Goal: Task Accomplishment & Management: Use online tool/utility

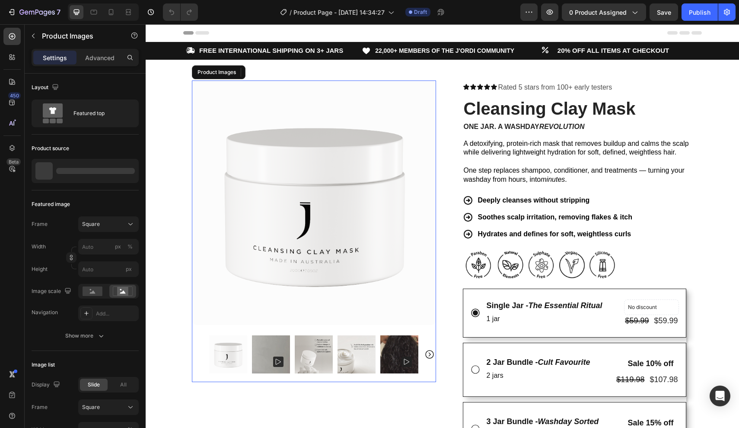
click at [310, 208] on img at bounding box center [314, 202] width 244 height 244
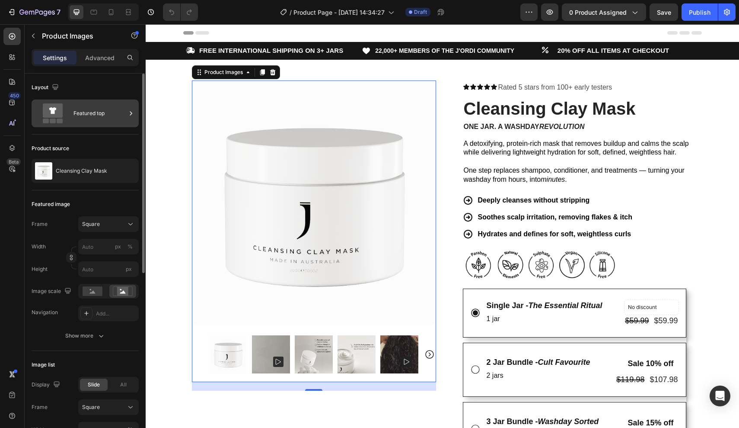
click at [93, 121] on div "Featured top" at bounding box center [99, 113] width 53 height 20
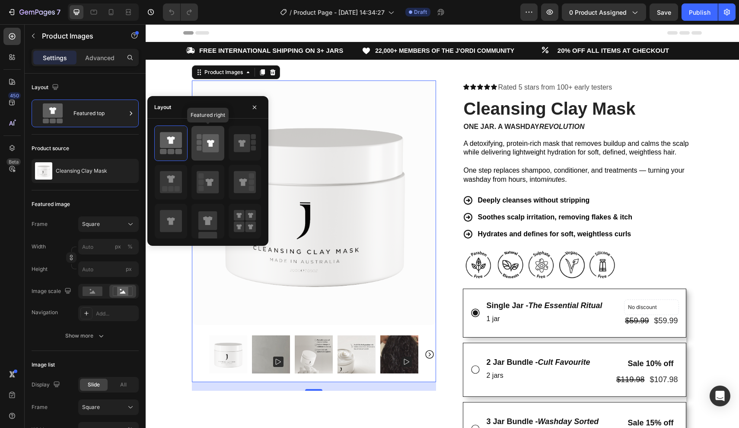
click at [204, 153] on icon at bounding box center [208, 143] width 22 height 24
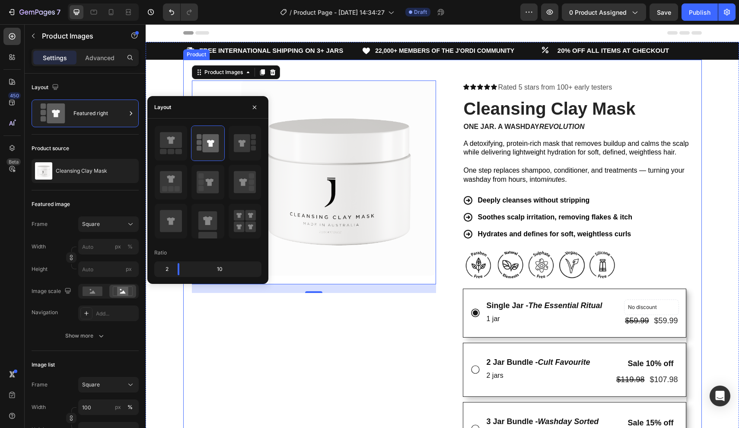
click at [326, 306] on div "Product Images 20 Row" at bounding box center [314, 387] width 244 height 614
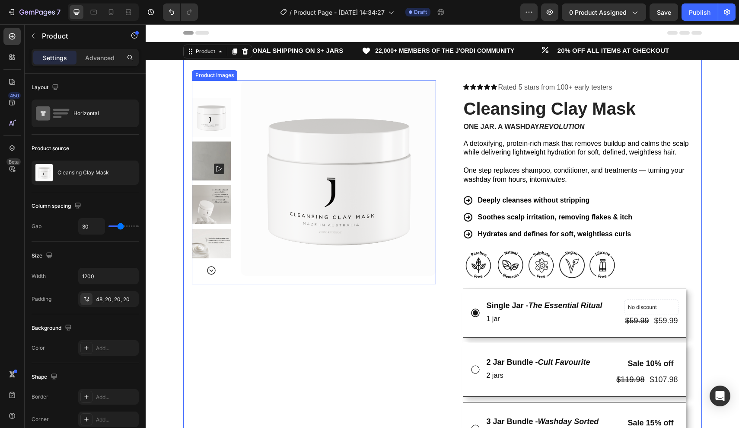
click at [211, 145] on img at bounding box center [211, 160] width 39 height 39
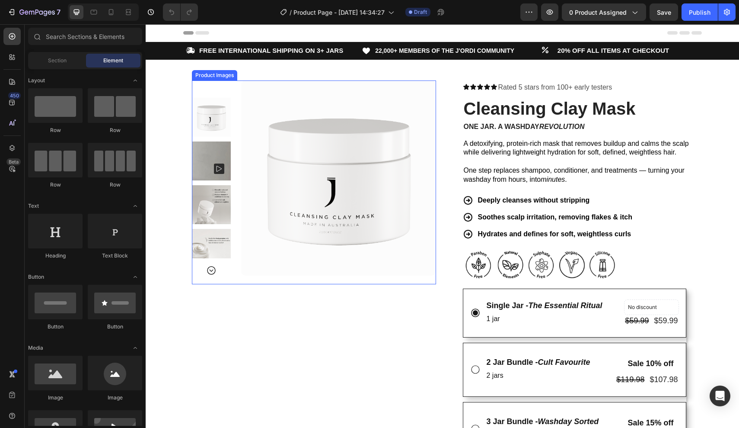
click at [213, 268] on icon "Carousel Next Arrow" at bounding box center [211, 270] width 10 height 10
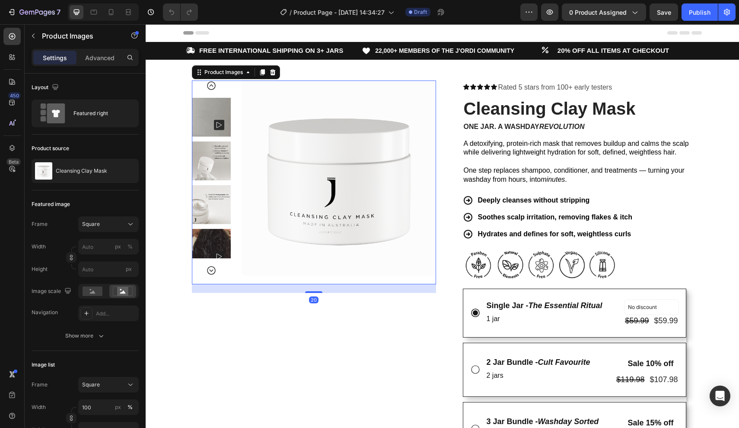
click at [213, 268] on icon "Carousel Next Arrow" at bounding box center [211, 270] width 10 height 10
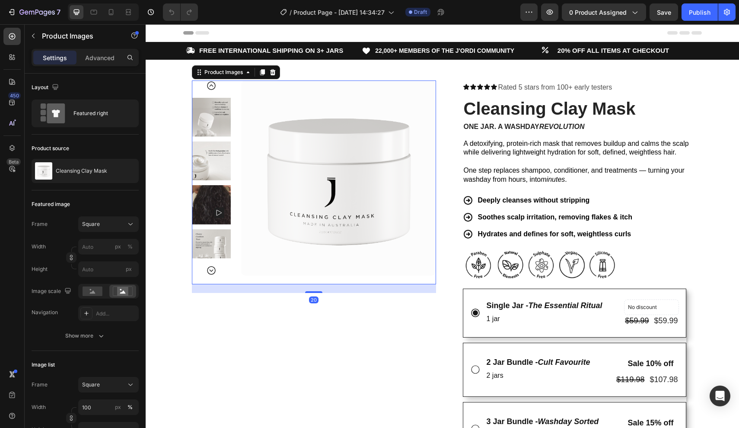
click at [213, 267] on icon "Carousel Next Arrow" at bounding box center [211, 270] width 10 height 10
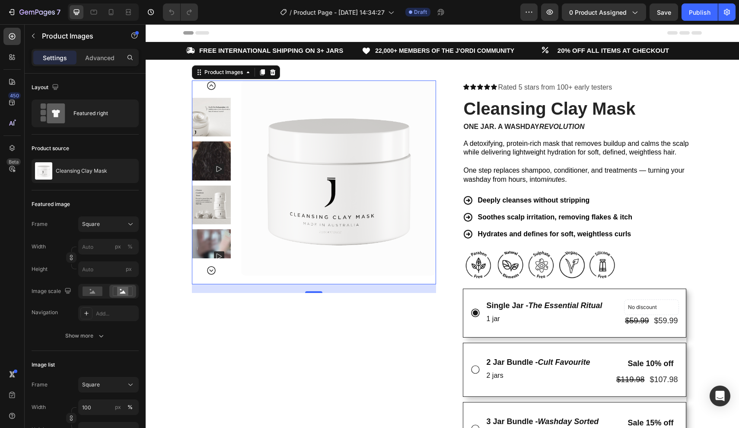
click at [213, 267] on icon "Carousel Next Arrow" at bounding box center [211, 270] width 10 height 10
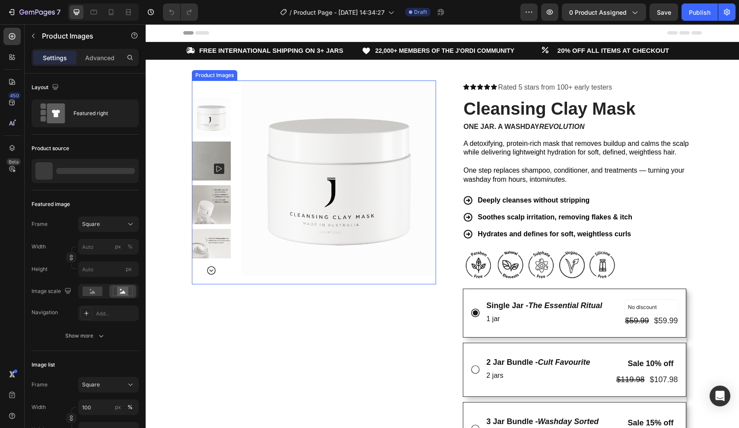
click at [223, 144] on img at bounding box center [211, 160] width 39 height 39
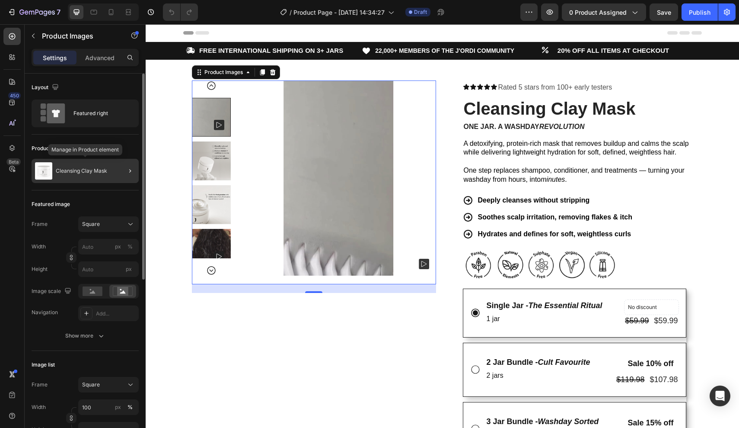
click at [96, 163] on div "Cleansing Clay Mask" at bounding box center [85, 171] width 107 height 24
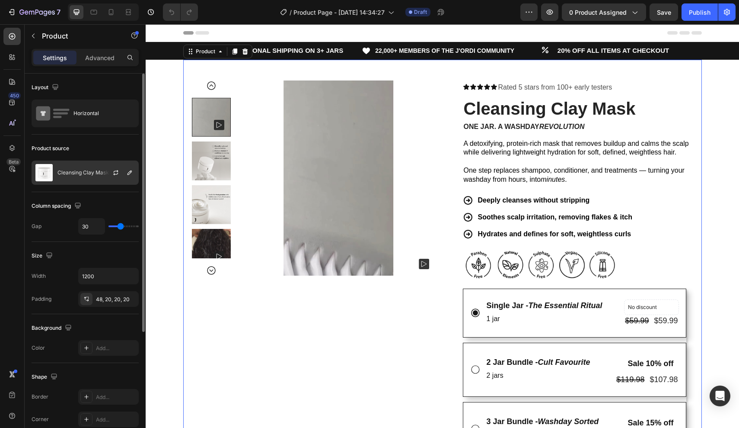
click at [92, 169] on p "Cleansing Clay Mask" at bounding box center [83, 172] width 51 height 6
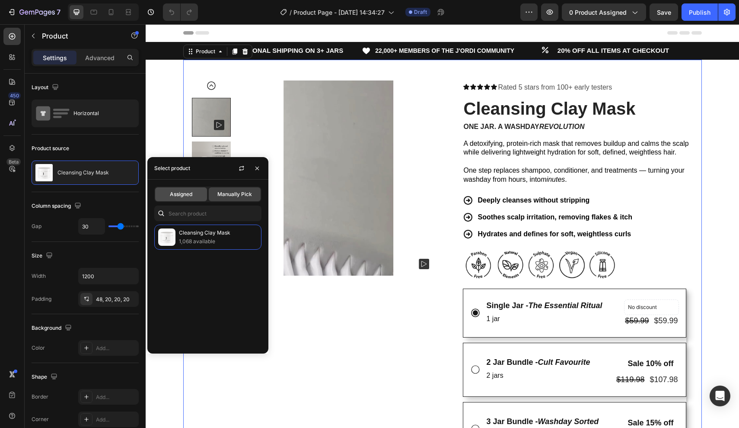
click at [190, 194] on span "Assigned" at bounding box center [181, 194] width 22 height 8
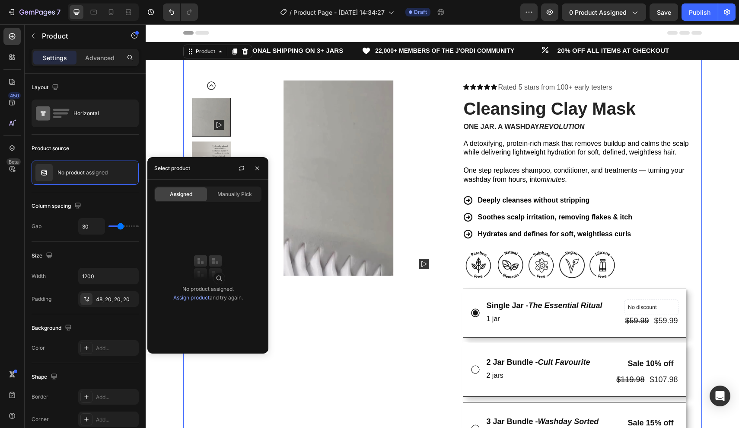
click at [193, 298] on link "Assign product" at bounding box center [191, 297] width 36 height 6
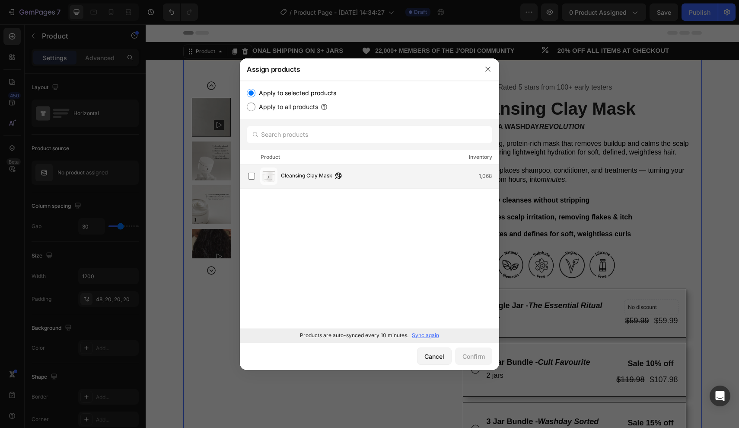
click at [273, 171] on img at bounding box center [268, 175] width 17 height 17
click at [465, 353] on div "Confirm" at bounding box center [474, 355] width 22 height 9
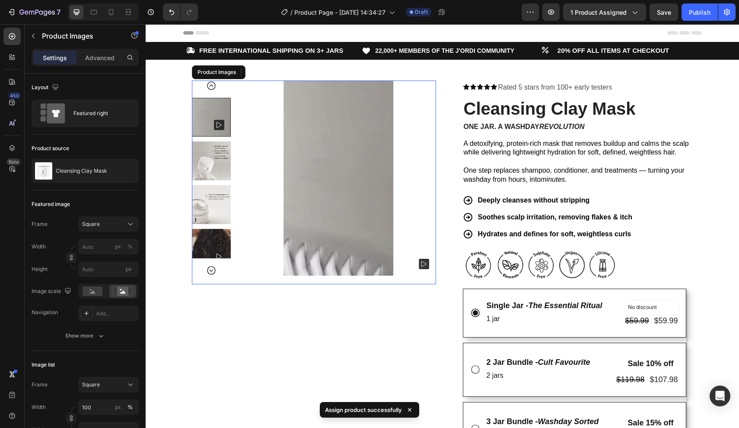
click at [214, 243] on img at bounding box center [211, 248] width 39 height 39
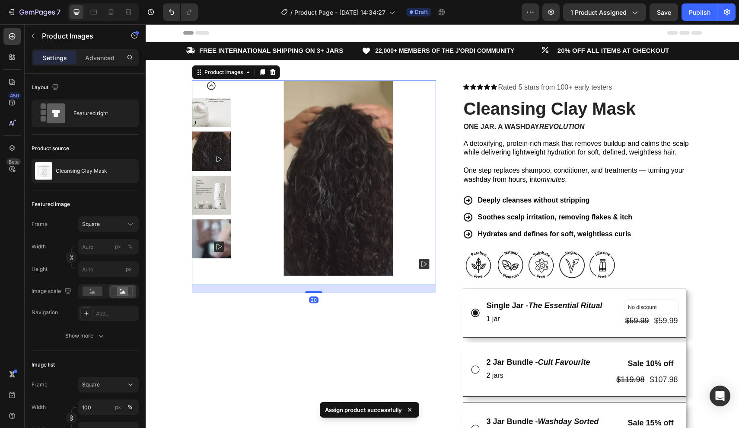
click at [214, 181] on img at bounding box center [211, 194] width 39 height 39
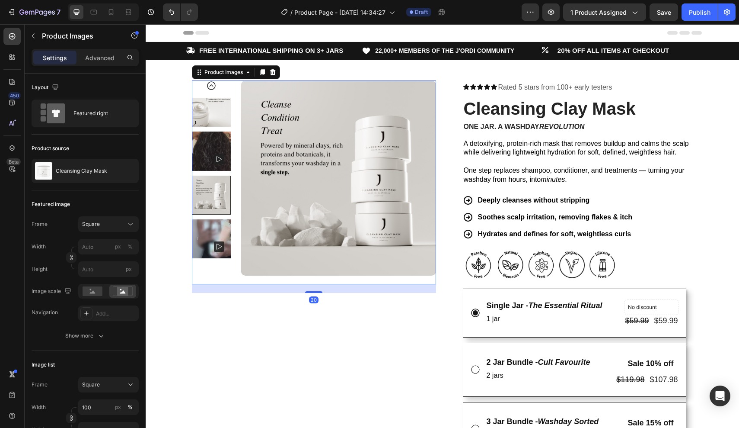
click at [212, 152] on img at bounding box center [211, 150] width 39 height 39
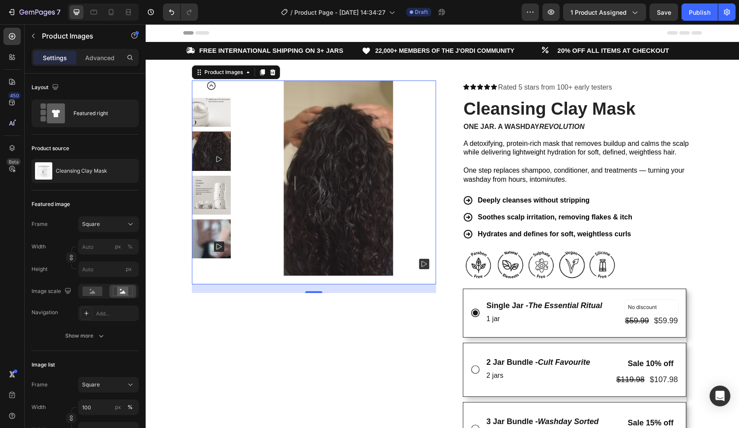
click at [217, 98] on img at bounding box center [211, 107] width 39 height 39
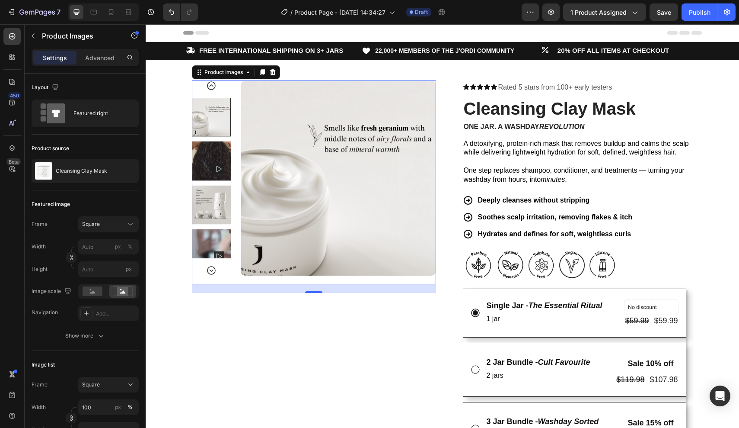
click at [211, 80] on button "Carousel Back Arrow" at bounding box center [211, 85] width 10 height 10
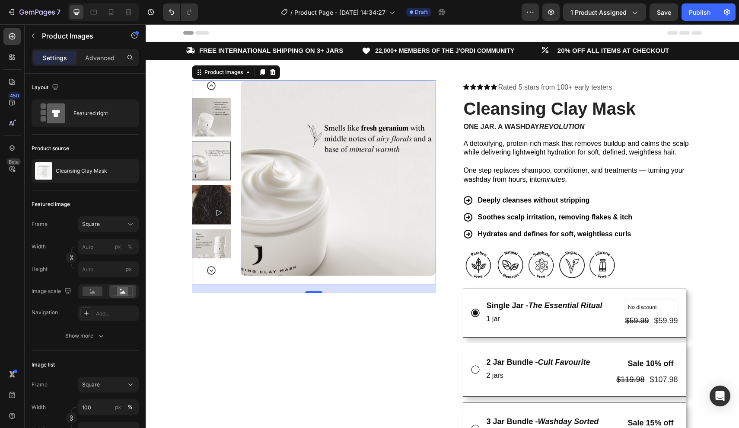
click at [211, 80] on button "Carousel Back Arrow" at bounding box center [211, 85] width 10 height 10
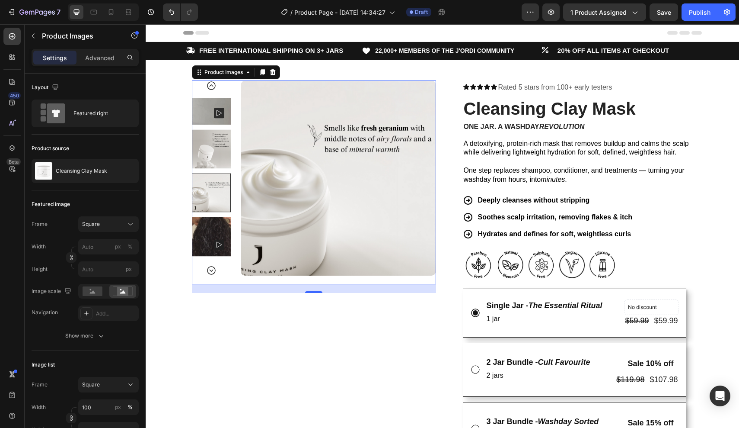
click at [211, 81] on icon "Carousel Back Arrow" at bounding box center [211, 85] width 9 height 9
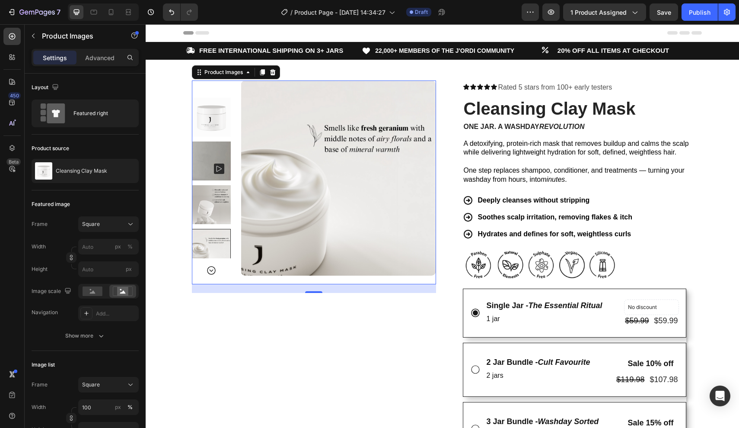
click at [210, 115] on img at bounding box center [211, 117] width 39 height 39
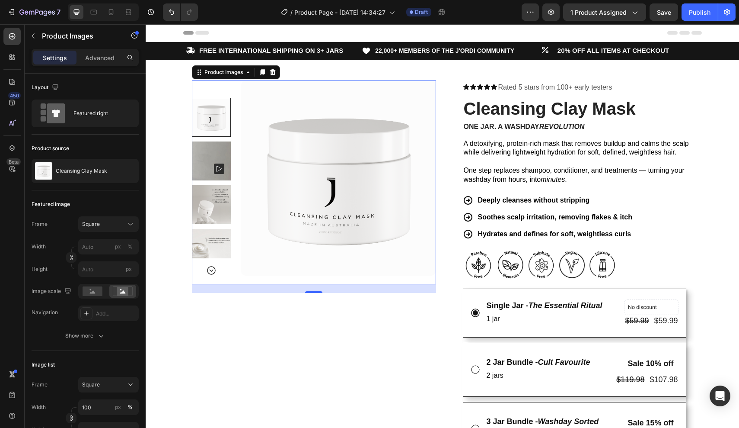
click at [212, 147] on img at bounding box center [211, 160] width 39 height 39
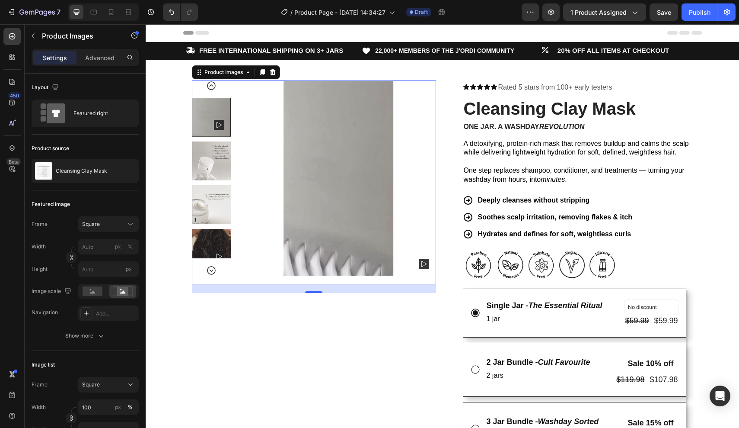
click at [208, 158] on img at bounding box center [211, 160] width 39 height 39
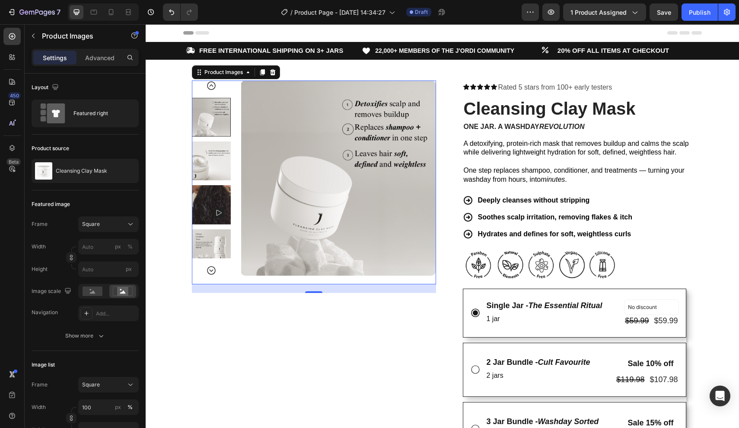
click at [208, 158] on img at bounding box center [211, 160] width 39 height 39
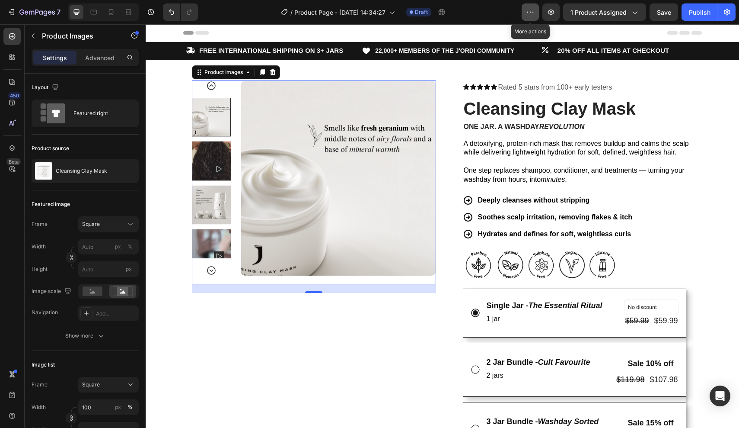
click at [529, 13] on icon "button" at bounding box center [527, 12] width 1 height 1
click at [466, 13] on div "/ Product Page - Sep 27, 14:34:27 Draft" at bounding box center [363, 11] width 317 height 17
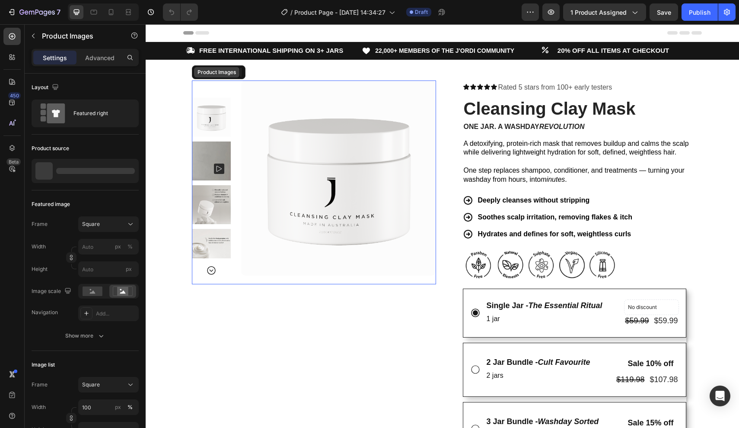
click at [211, 74] on div "Product Images" at bounding box center [217, 72] width 42 height 8
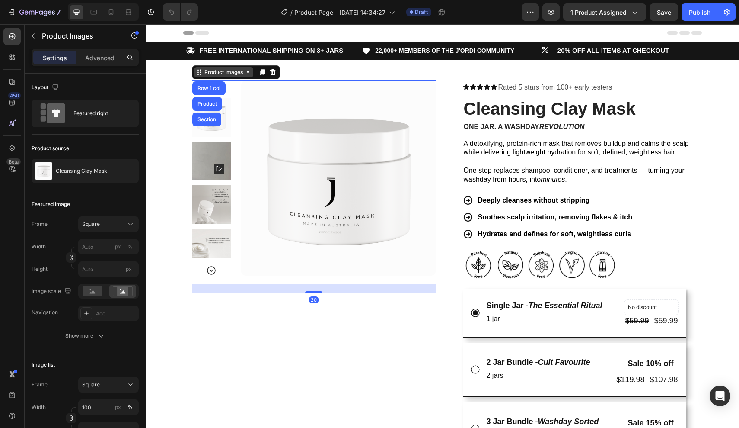
click at [220, 75] on div "Product Images" at bounding box center [224, 72] width 42 height 8
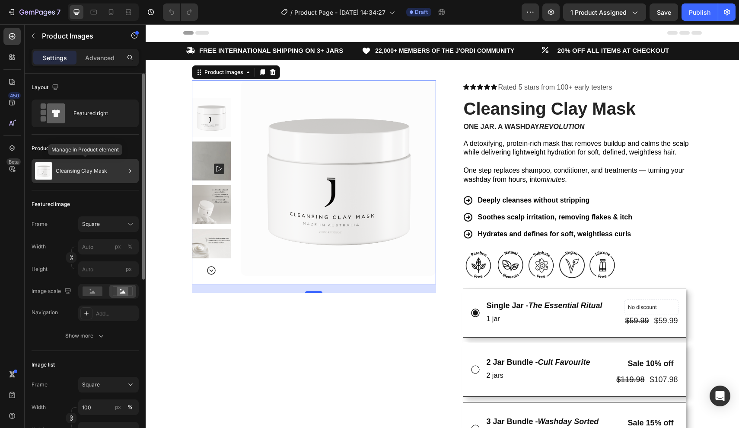
click at [86, 170] on p "Cleansing Clay Mask" at bounding box center [81, 171] width 51 height 6
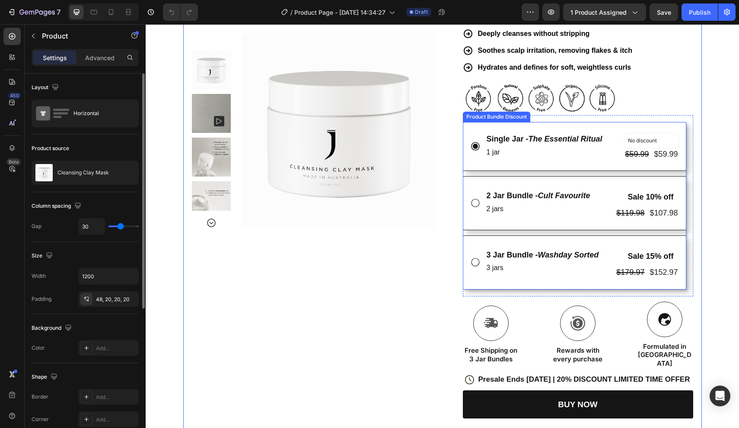
scroll to position [173, 0]
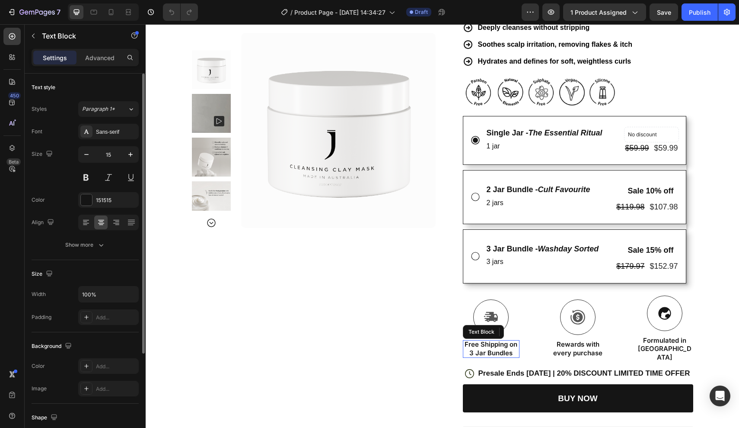
click at [502, 340] on p "Free Shipping on 3 Jar Bundles" at bounding box center [491, 348] width 55 height 17
drag, startPoint x: 510, startPoint y: 342, endPoint x: 498, endPoint y: 342, distance: 11.7
click at [510, 342] on p "Free Shipping on 3 Jar Bundles" at bounding box center [491, 348] width 55 height 17
click at [470, 342] on p "Free Shipping on 3 Jar Bundles" at bounding box center [491, 348] width 55 height 17
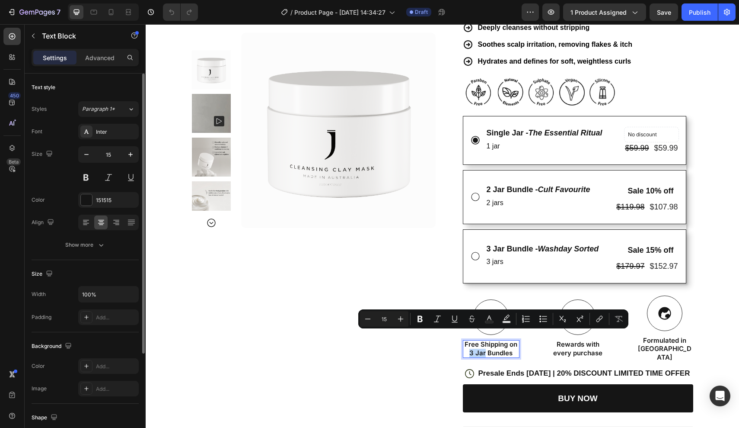
drag, startPoint x: 470, startPoint y: 342, endPoint x: 483, endPoint y: 342, distance: 13.4
click at [483, 342] on p "Free Shipping on 3 Jar Bundles" at bounding box center [491, 348] width 55 height 17
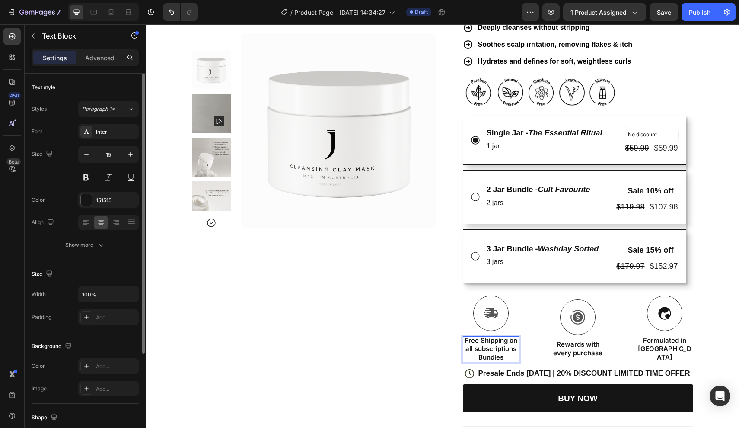
click at [504, 351] on p "Free Shipping on all subscriptions Bundles" at bounding box center [491, 349] width 55 height 26
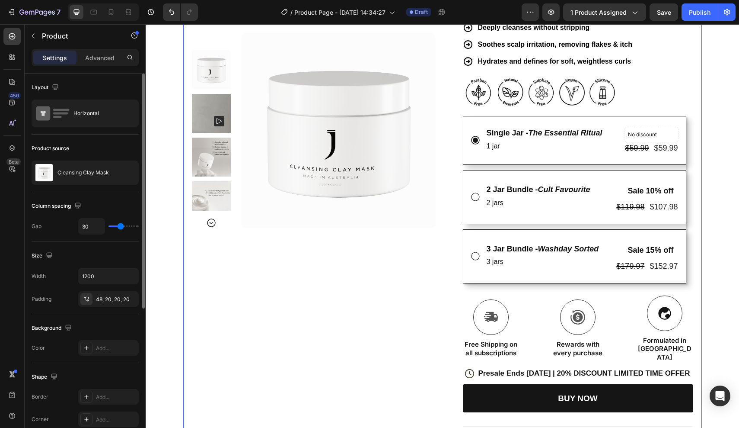
click at [431, 319] on div "Product Images Row" at bounding box center [314, 215] width 244 height 614
click at [13, 59] on icon at bounding box center [14, 59] width 3 height 3
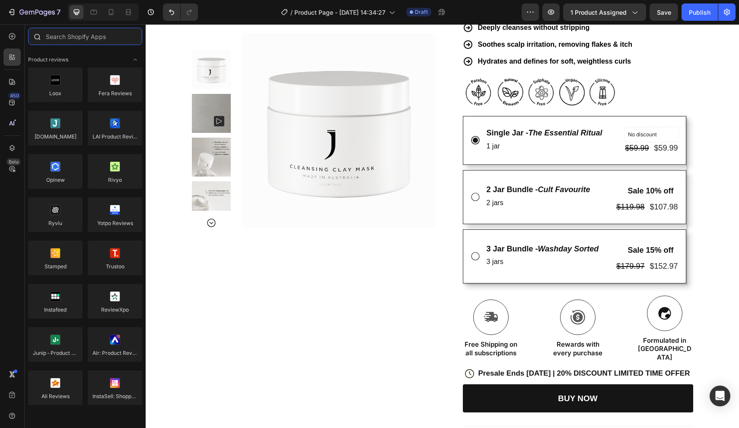
click at [73, 38] on input "text" at bounding box center [85, 36] width 114 height 17
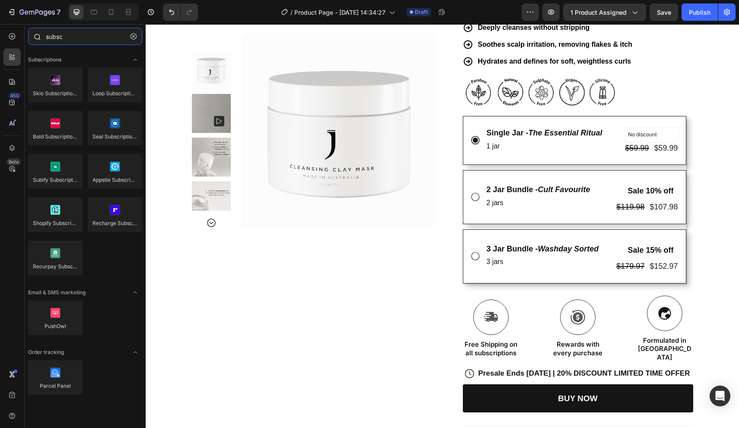
type input "subs"
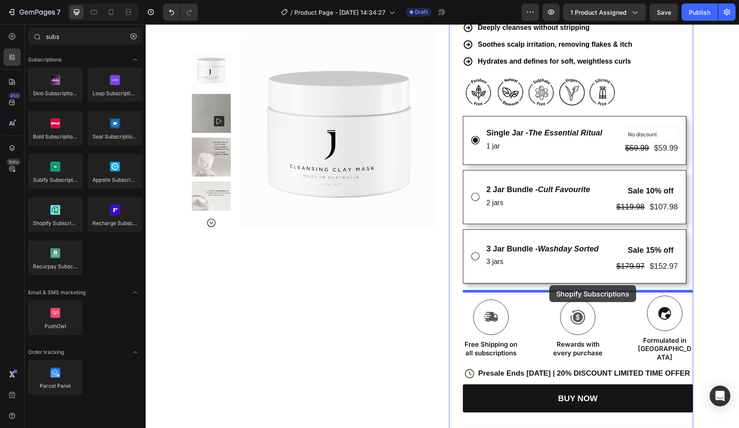
drag, startPoint x: 218, startPoint y: 70, endPoint x: 695, endPoint y: 309, distance: 533.3
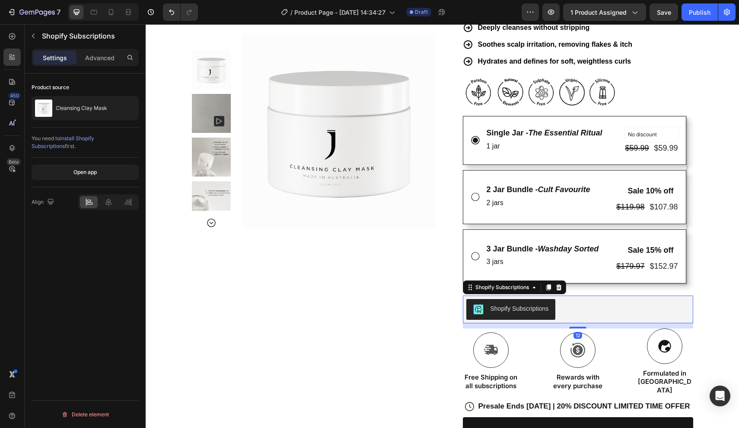
click at [407, 300] on div "Product Images Row" at bounding box center [314, 231] width 244 height 647
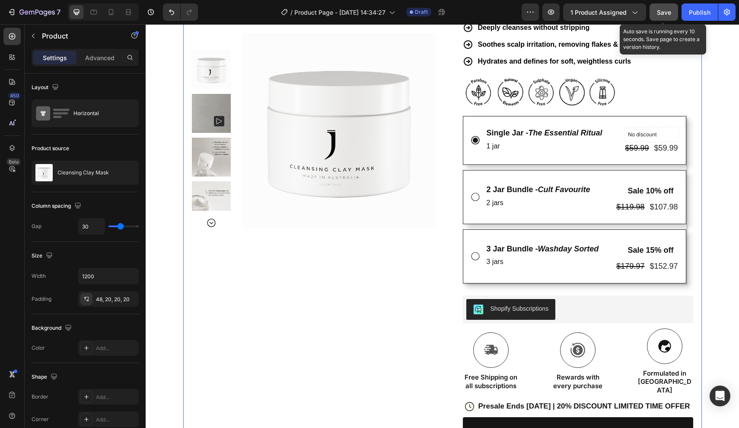
click at [670, 9] on span "Save" at bounding box center [664, 12] width 14 height 7
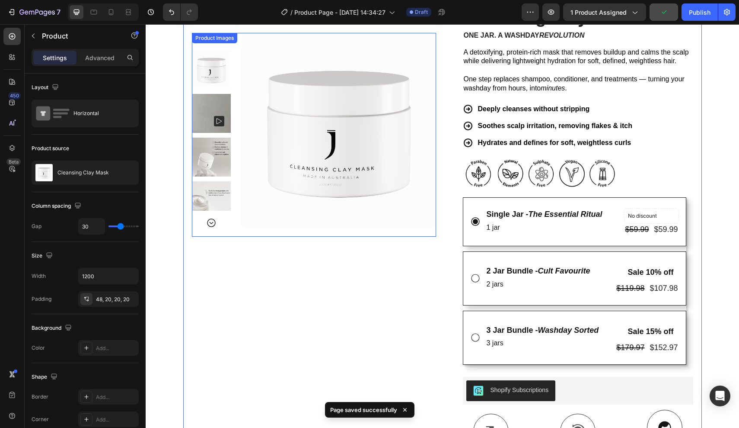
scroll to position [86, 0]
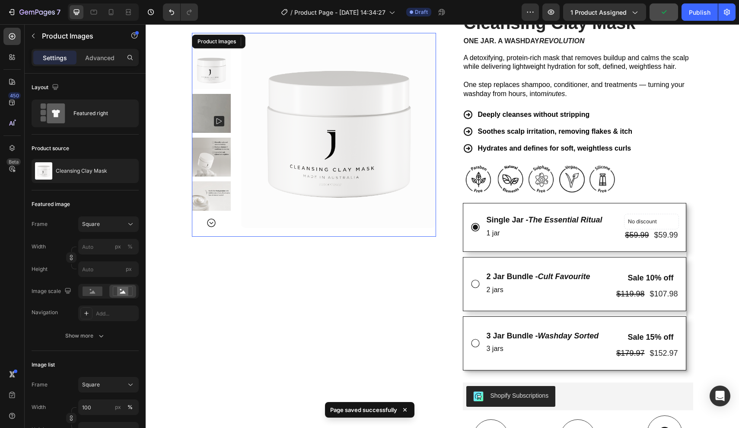
click at [299, 138] on img at bounding box center [338, 130] width 195 height 195
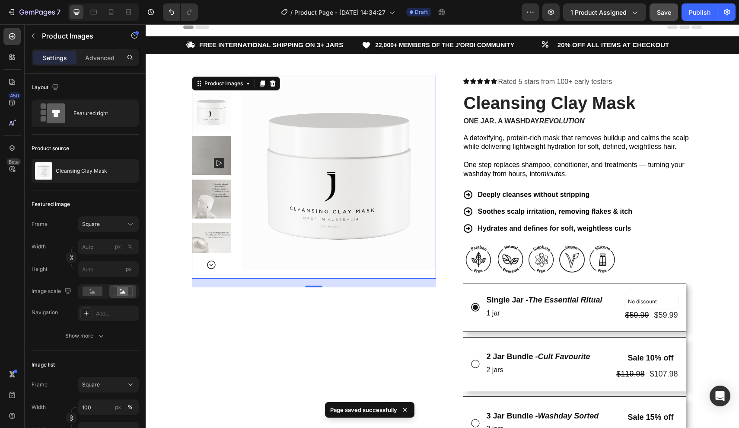
scroll to position [0, 0]
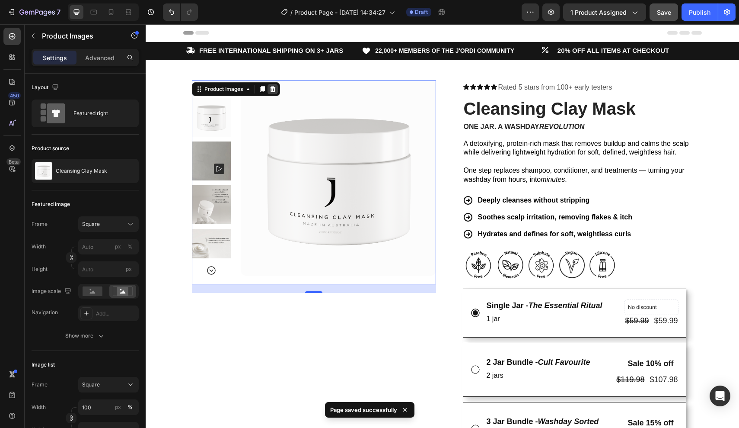
click at [274, 88] on icon at bounding box center [273, 89] width 6 height 6
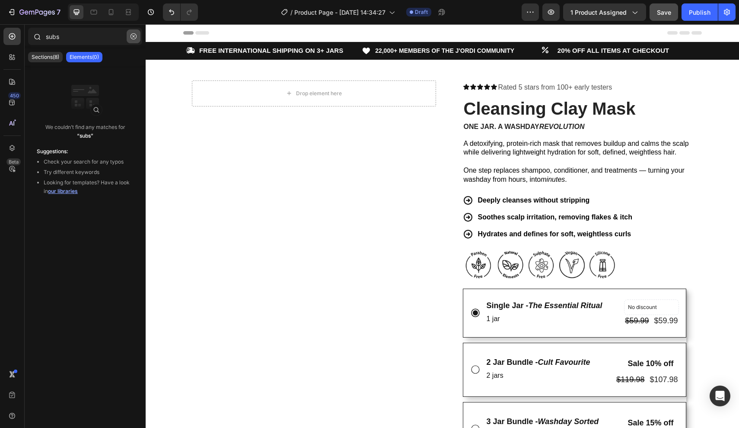
click at [133, 38] on icon "button" at bounding box center [134, 36] width 6 height 6
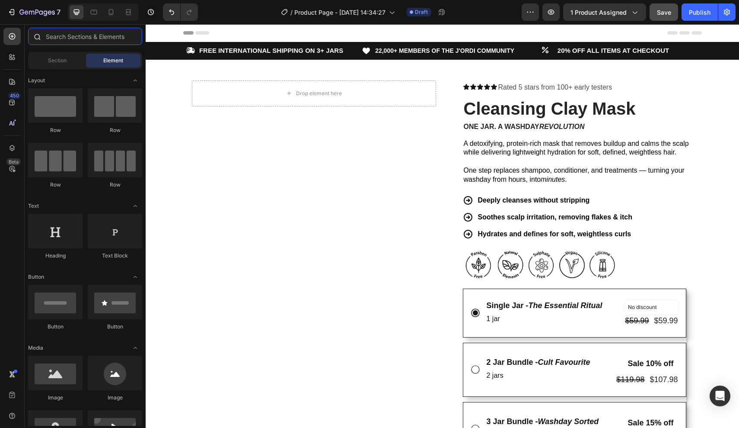
click at [120, 39] on input "text" at bounding box center [85, 36] width 114 height 17
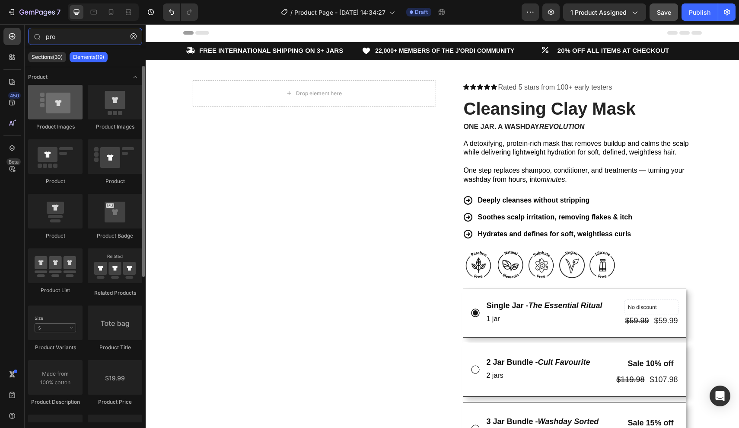
type input "pro"
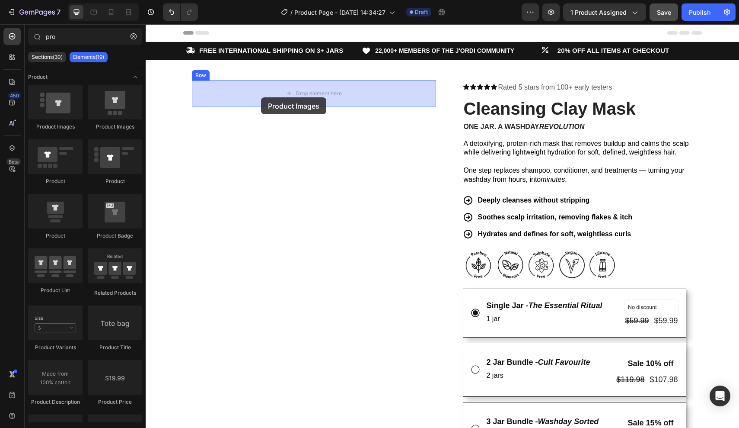
drag, startPoint x: 195, startPoint y: 136, endPoint x: 261, endPoint y: 97, distance: 76.7
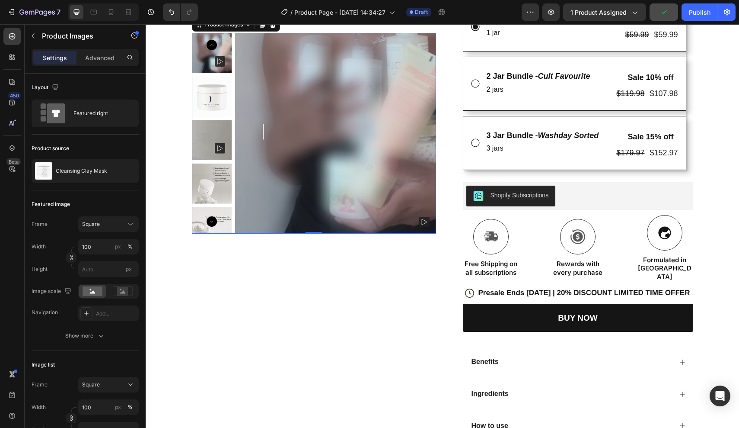
scroll to position [311, 0]
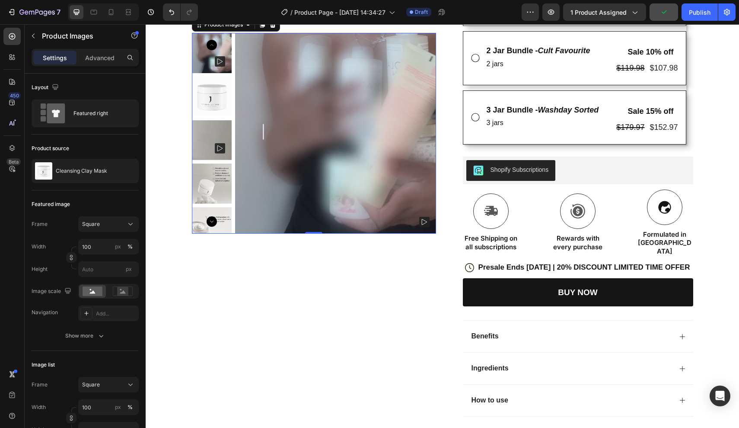
click at [216, 116] on img at bounding box center [212, 97] width 40 height 40
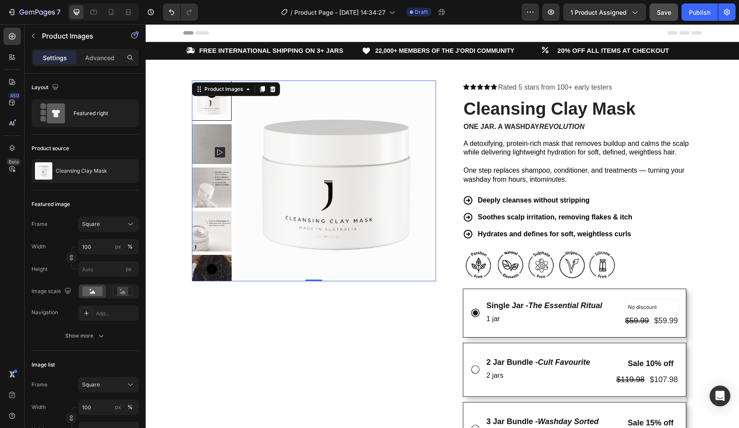
scroll to position [0, 0]
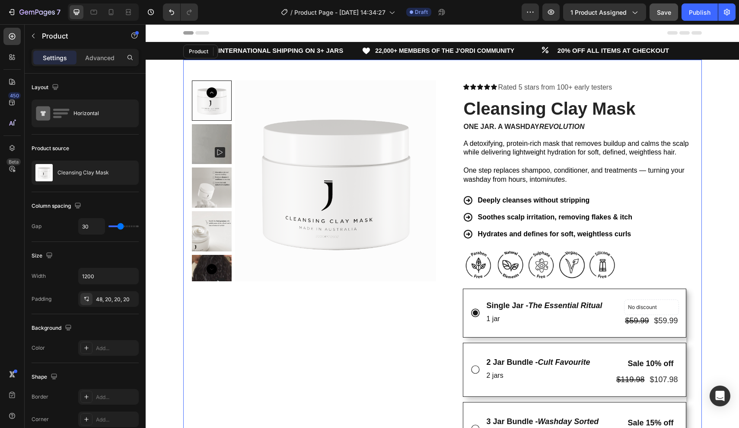
click at [303, 362] on div "Product Images 0 Row" at bounding box center [314, 403] width 244 height 647
click at [212, 136] on img at bounding box center [212, 144] width 40 height 40
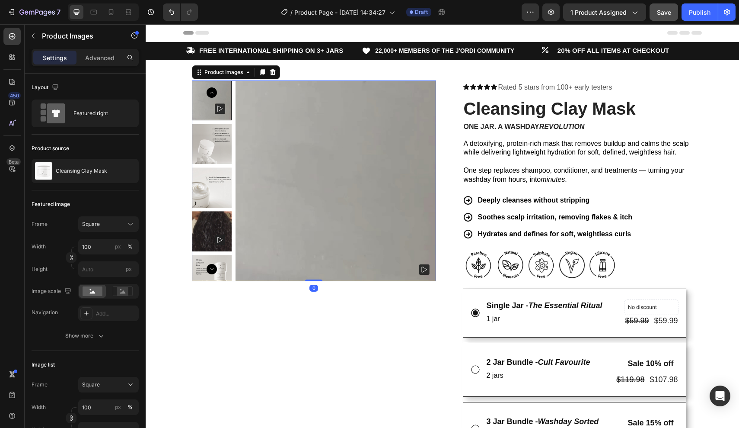
click at [215, 130] on img at bounding box center [212, 144] width 40 height 40
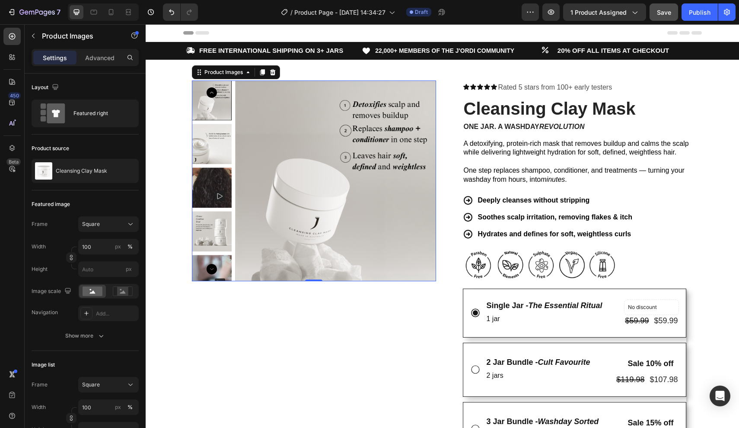
click at [213, 137] on img at bounding box center [212, 144] width 40 height 40
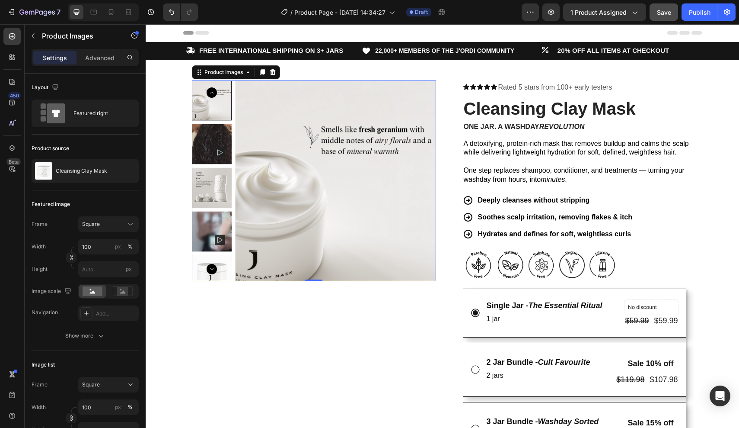
click at [210, 150] on div at bounding box center [212, 180] width 40 height 201
click at [208, 179] on img at bounding box center [212, 187] width 40 height 40
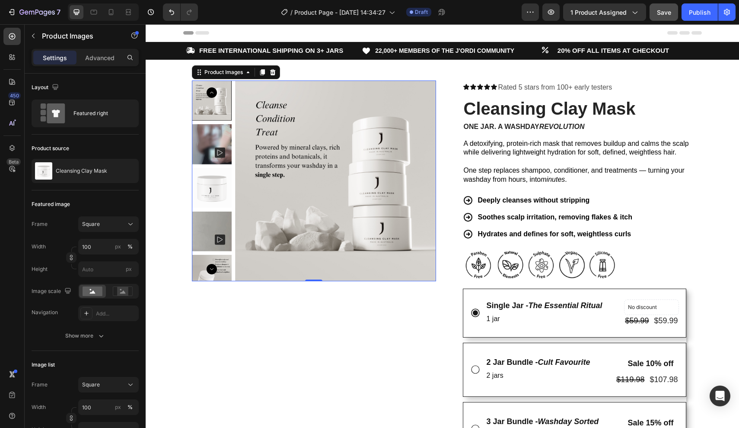
click at [208, 111] on div at bounding box center [212, 100] width 40 height 40
click at [205, 141] on img at bounding box center [212, 144] width 40 height 40
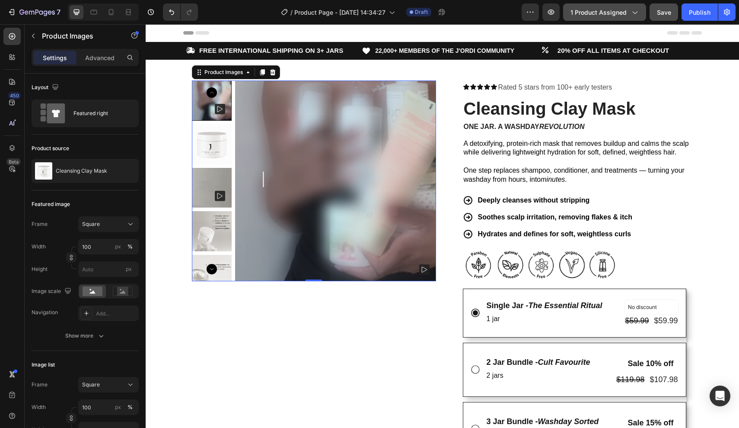
click at [614, 15] on span "1 product assigned" at bounding box center [599, 12] width 56 height 9
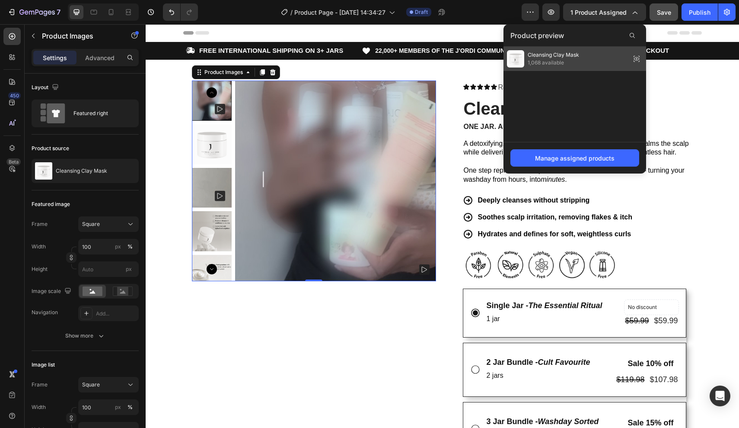
click at [626, 59] on div "Cleansing Clay Mask 1,068 available" at bounding box center [575, 59] width 143 height 24
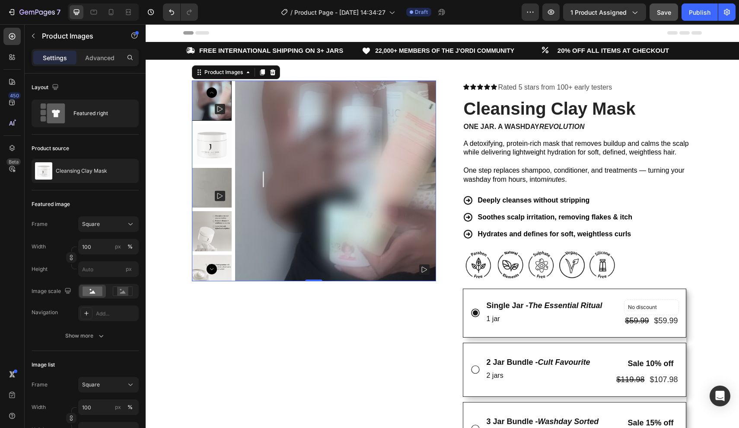
click at [542, 14] on div "Preview 1 product assigned Save Publish" at bounding box center [629, 11] width 214 height 17
click at [547, 14] on button "button" at bounding box center [551, 11] width 17 height 17
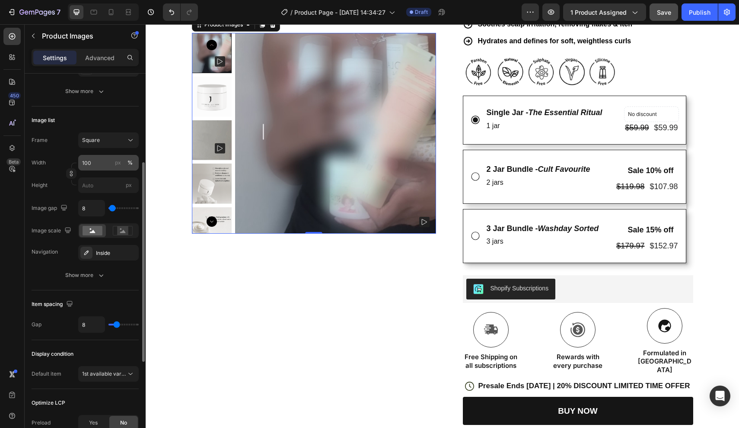
scroll to position [263, 0]
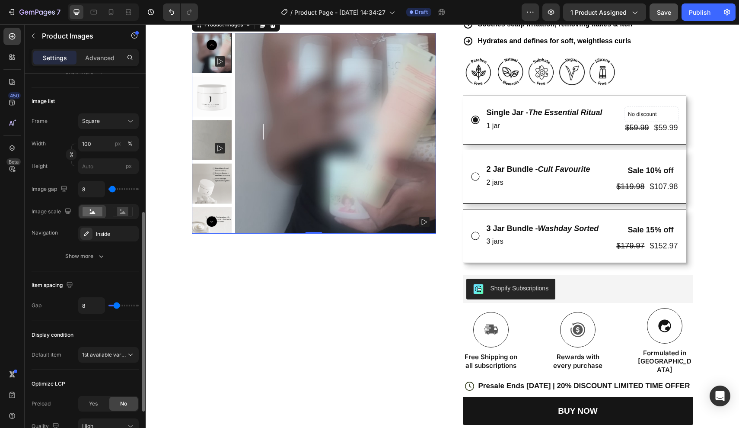
click at [82, 265] on div "Image list Frame Square Width 100 px % Height px Image gap 8 Image scale Naviga…" at bounding box center [85, 179] width 107 height 184
click at [87, 260] on div "Show more" at bounding box center [85, 256] width 40 height 9
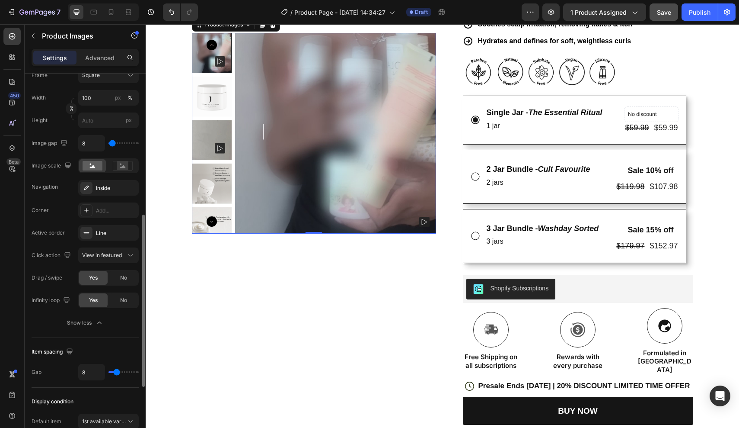
scroll to position [314, 0]
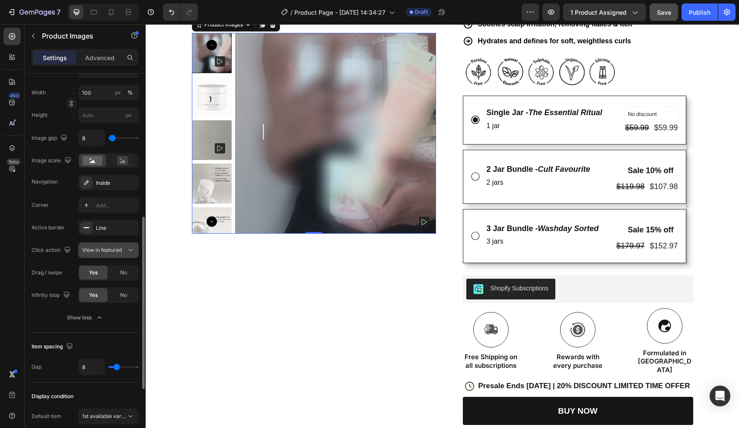
click at [106, 249] on span "View in featured" at bounding box center [102, 249] width 40 height 6
click at [60, 240] on div "Corner Add... Active border Line Click action View in featured Drag / swipe Yes…" at bounding box center [85, 249] width 107 height 105
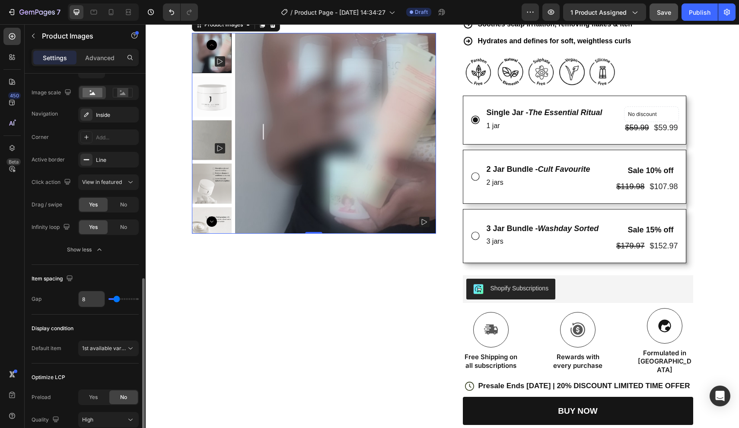
scroll to position [453, 0]
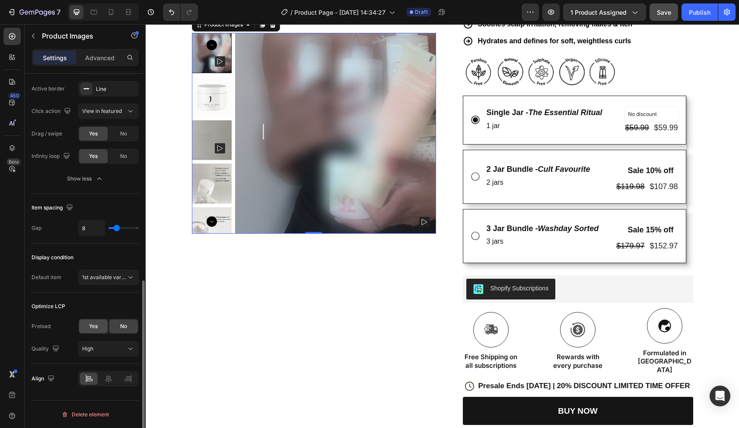
click at [93, 325] on span "Yes" at bounding box center [93, 326] width 9 height 8
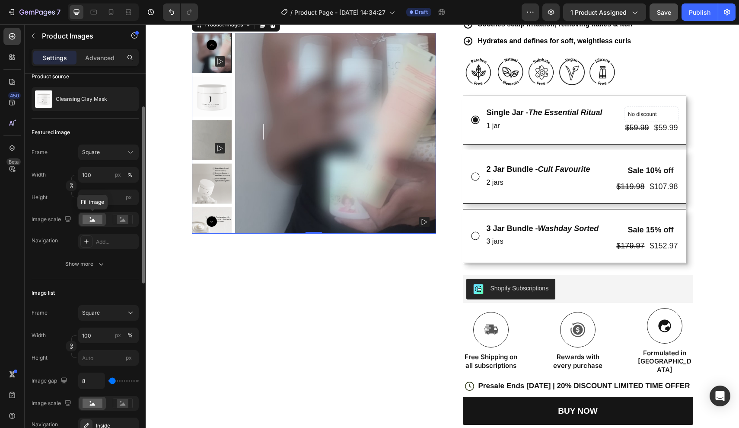
scroll to position [71, 0]
click at [207, 57] on div at bounding box center [212, 53] width 40 height 40
click at [109, 62] on div "Advanced" at bounding box center [99, 58] width 43 height 14
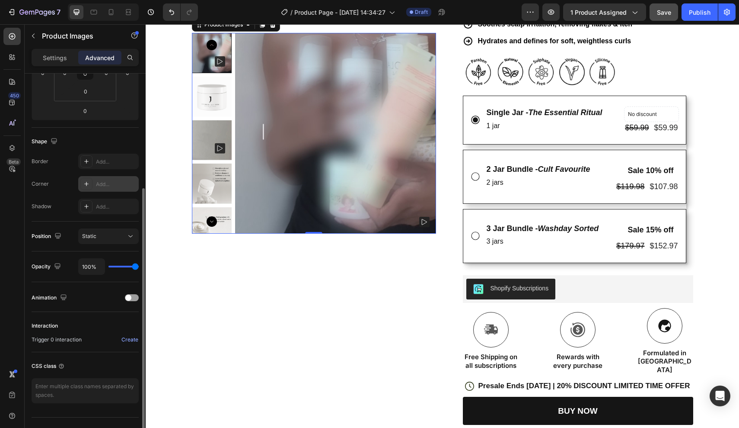
scroll to position [164, 0]
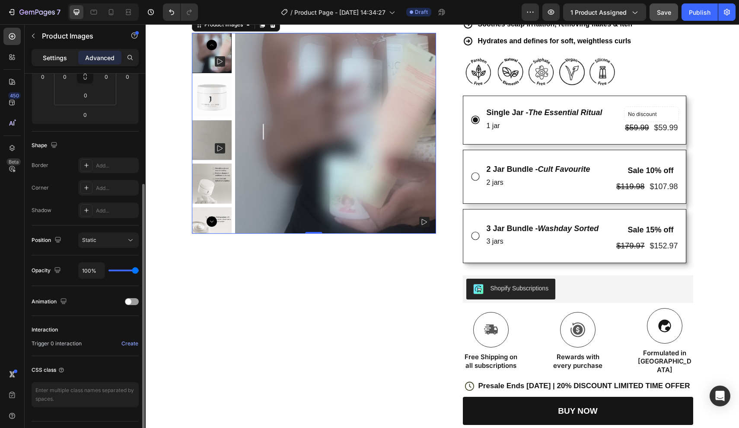
click at [68, 59] on div "Settings" at bounding box center [54, 58] width 43 height 14
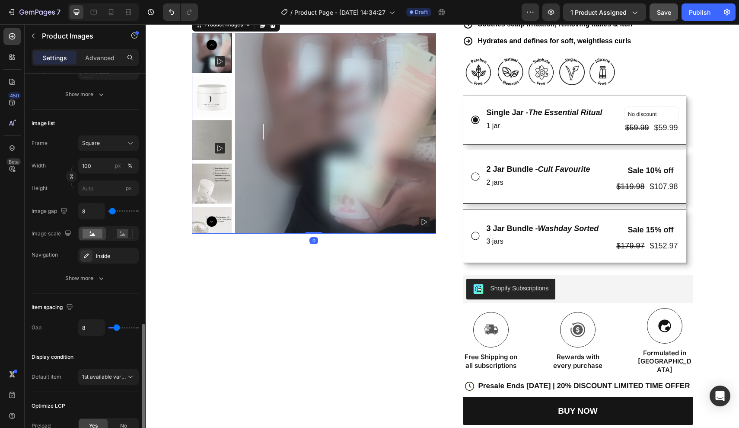
scroll to position [318, 0]
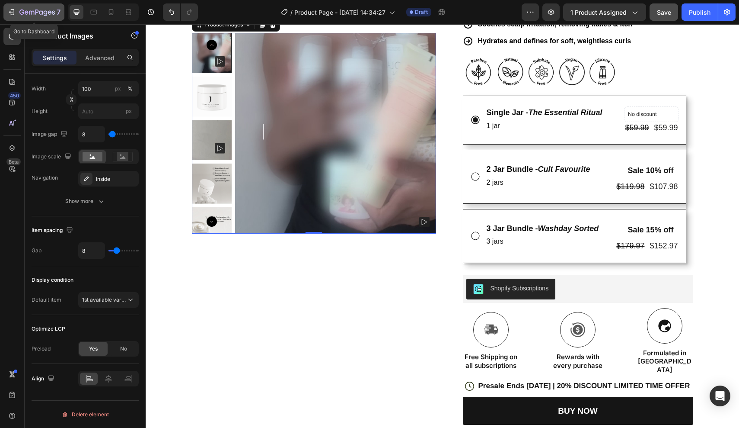
click at [16, 12] on div "7" at bounding box center [33, 12] width 53 height 10
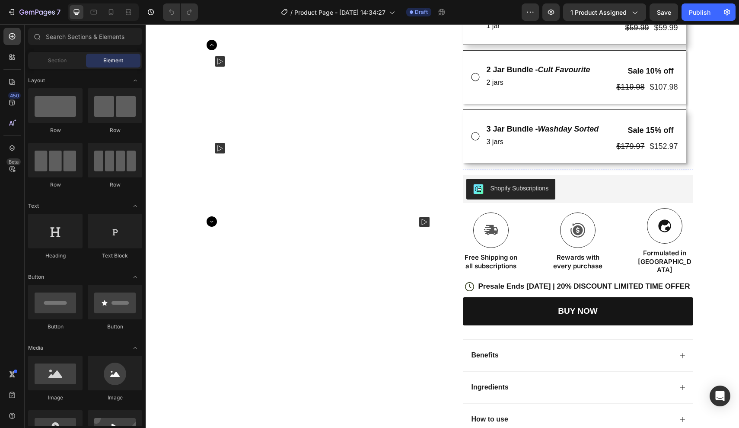
scroll to position [264, 0]
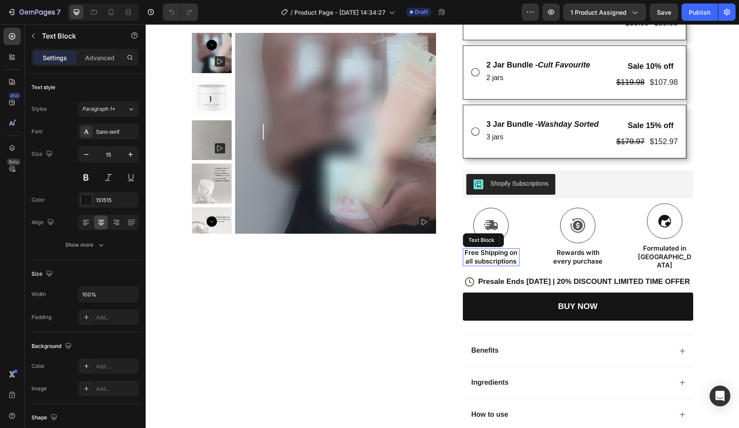
click at [497, 265] on p "Free Shipping on all subscriptions" at bounding box center [491, 256] width 55 height 17
click at [473, 265] on p "Free Shipping on all subscriptions" at bounding box center [491, 256] width 55 height 17
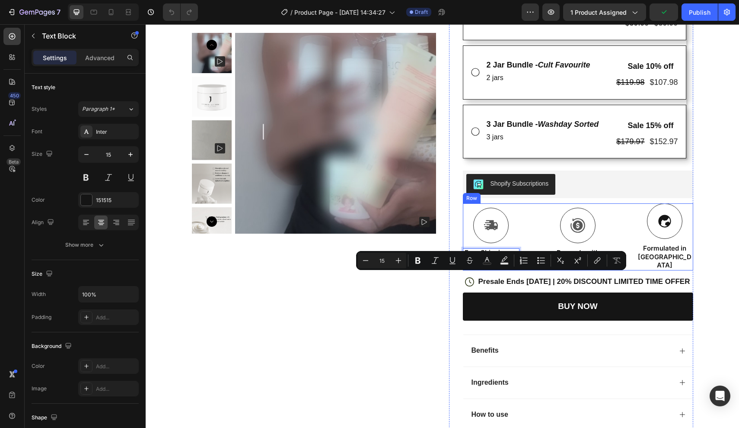
drag, startPoint x: 467, startPoint y: 286, endPoint x: 526, endPoint y: 287, distance: 59.2
click at [526, 270] on div "Icon Free Shipping on all subscriptions Text Block 0 Icon Rewards with every pu…" at bounding box center [578, 236] width 230 height 67
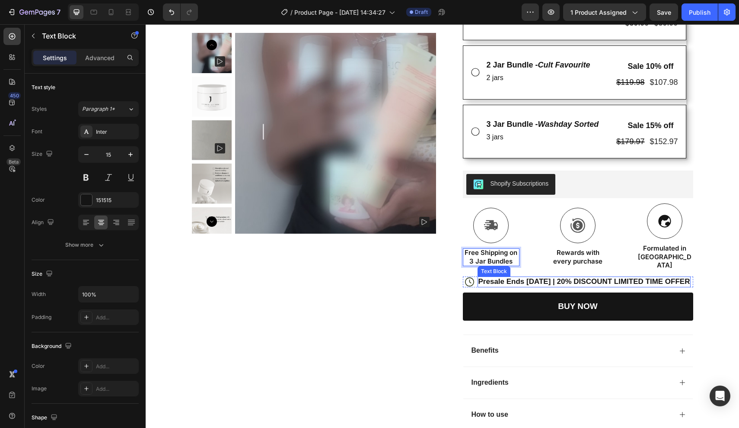
click at [546, 285] on span "Presale Ends [DATE] | 20% DISCOUNT LIMITED TIME OFFER" at bounding box center [585, 281] width 212 height 8
click at [511, 285] on span "Presale Ends [DATE] | 20% DISCOUNT LIMITED TIME OFFER" at bounding box center [585, 281] width 212 height 8
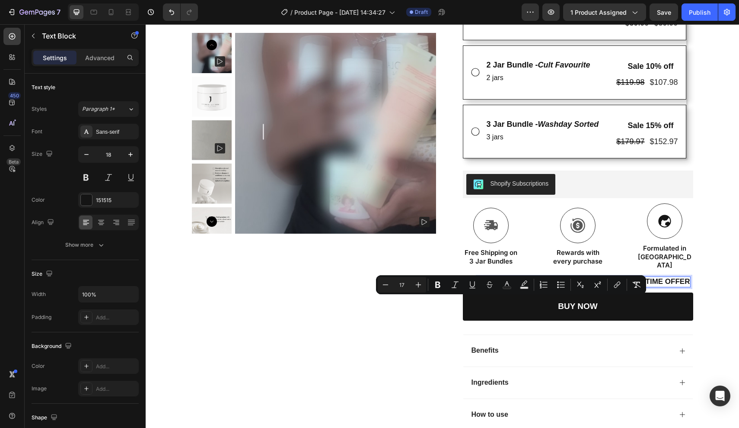
click at [489, 285] on span "Presale Ends [DATE] | 20% DISCOUNT LIMITED TIME OFFER" at bounding box center [585, 281] width 212 height 8
drag, startPoint x: 482, startPoint y: 303, endPoint x: 526, endPoint y: 303, distance: 43.7
click at [526, 285] on span "Presale Ends [DATE] | 20% DISCOUNT LIMITED TIME OFFER" at bounding box center [585, 281] width 212 height 8
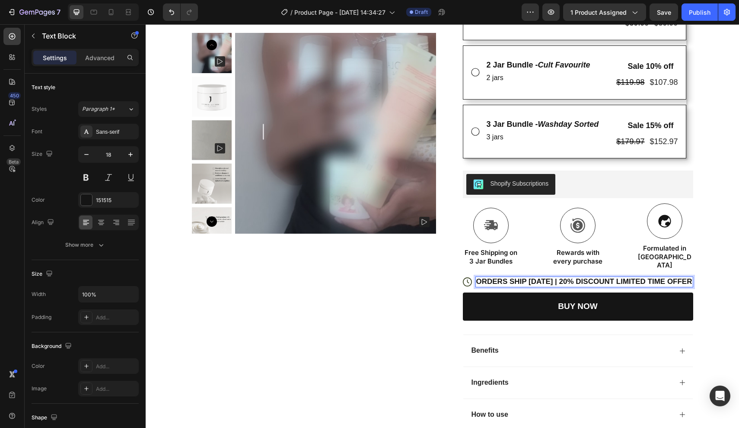
click at [544, 285] on span "ORDERS SHIP [DATE] | 20% DISCOUNT LIMITED TIME OFFER" at bounding box center [584, 281] width 216 height 8
click at [550, 285] on span "ORDERS SHIP [DATE] | 20% DISCOUNT LIMITED TIME OFFER" at bounding box center [584, 281] width 216 height 8
click at [545, 291] on div "Icon Icon Icon Icon Icon Icon List Rated 5 stars from 100+ early testers Text B…" at bounding box center [578, 124] width 230 height 614
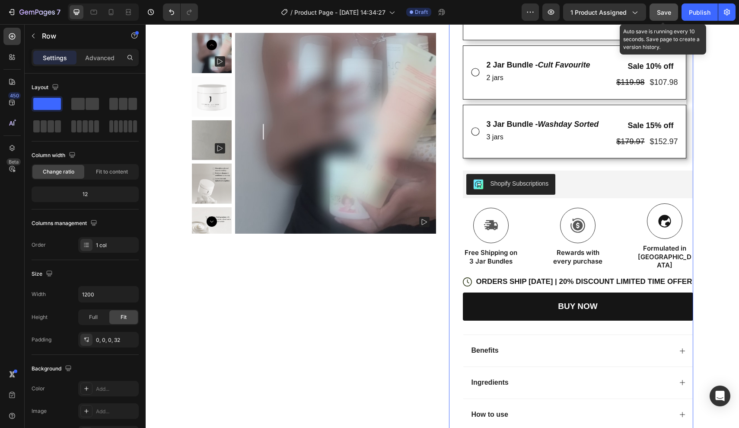
click at [663, 16] on span "Save" at bounding box center [664, 12] width 14 height 7
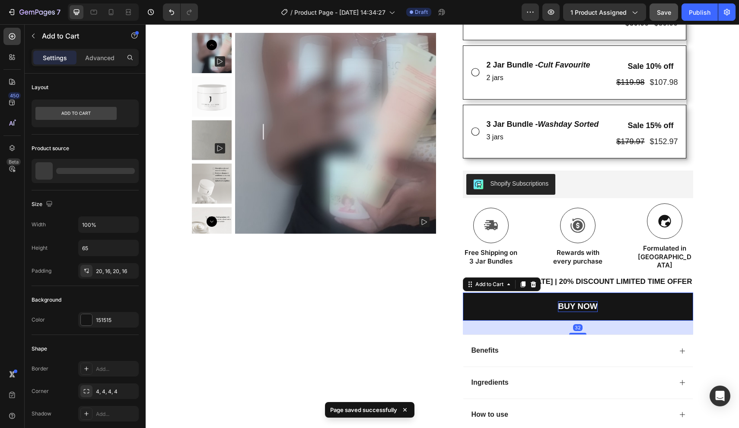
click at [597, 312] on div "BUY NOW" at bounding box center [577, 306] width 39 height 11
click at [591, 312] on p "BUY NOW" at bounding box center [577, 306] width 39 height 11
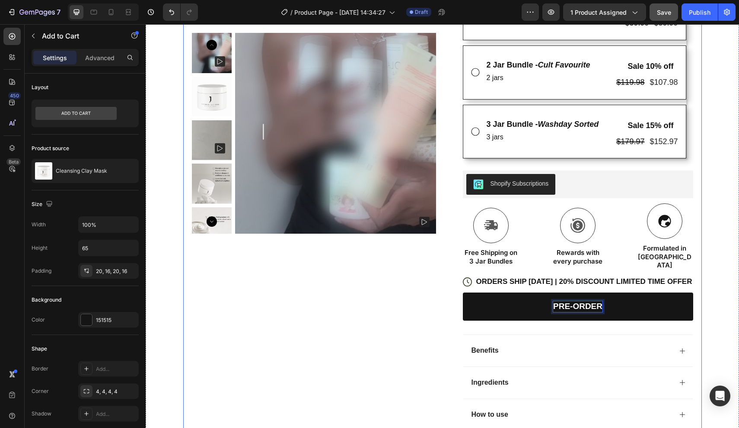
click at [408, 324] on div "Product Images Row" at bounding box center [314, 124] width 244 height 614
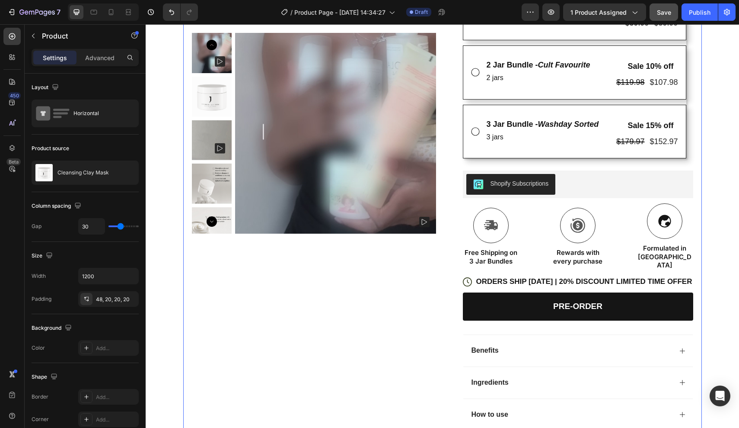
click at [657, 16] on button "Save" at bounding box center [664, 11] width 29 height 17
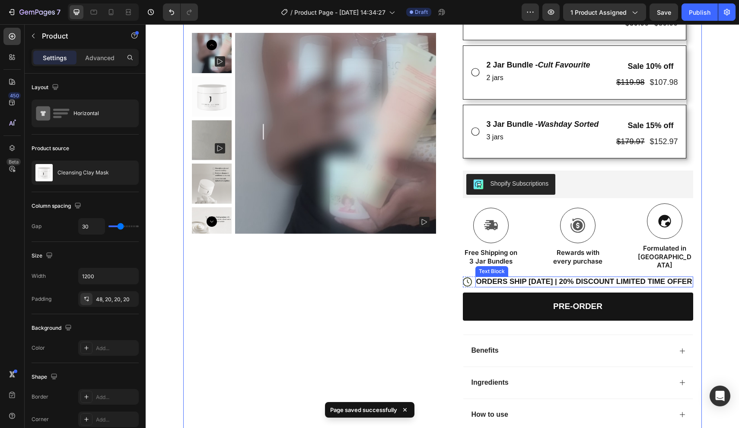
click at [688, 285] on span "ORDERS SHIP [DATE] | 20% DISCOUNT LIMITED TIME OFFER" at bounding box center [584, 281] width 216 height 8
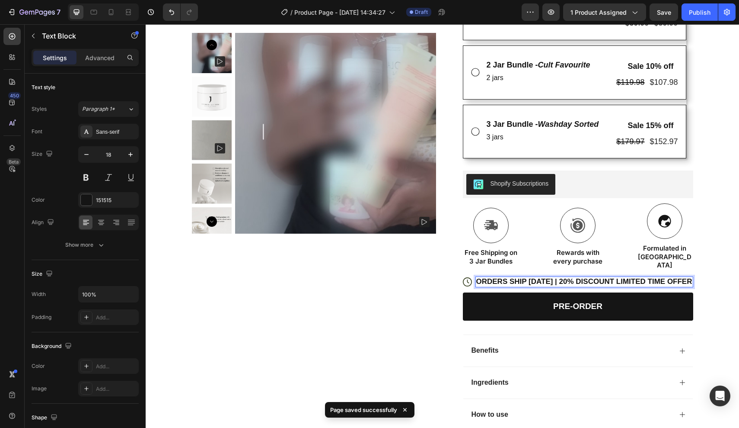
click at [620, 285] on span "ORDERS SHIP [DATE] | 20% DISCOUNT LIMITED TIME OFFER" at bounding box center [584, 281] width 216 height 8
click at [578, 285] on span "ORDERS SHIP [DATE] | 20% DISCOUNT LIMITED TIME OFFER" at bounding box center [584, 281] width 216 height 8
click at [617, 285] on span "ORDERS SHIP [DATE] | 20% DISCOUNT LIMITED TIME OFFER" at bounding box center [584, 281] width 216 height 8
click at [688, 285] on span "ORDERS SHIP [DATE] | 20% DISCOUNT LIMITED TIME OFFER" at bounding box center [584, 281] width 216 height 8
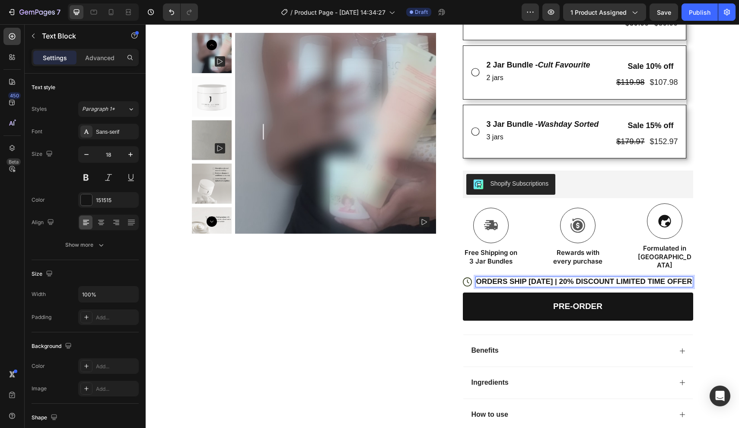
click at [690, 285] on span "ORDERS SHIP [DATE] | 20% DISCOUNT LIMITED TIME OFFER" at bounding box center [584, 281] width 216 height 8
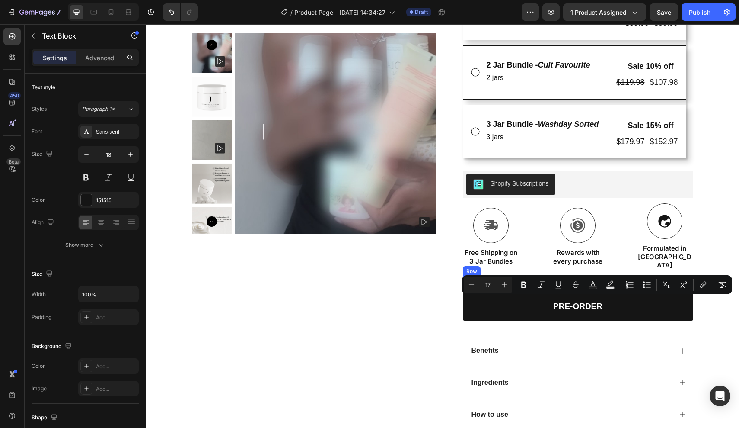
drag, startPoint x: 575, startPoint y: 301, endPoint x: 692, endPoint y: 306, distance: 116.8
click at [693, 287] on div "Icon ORDERS SHIP [DATE] | 20% DISCOUNT LIMITED TIME OFFER Text Block 0 Row" at bounding box center [578, 281] width 230 height 11
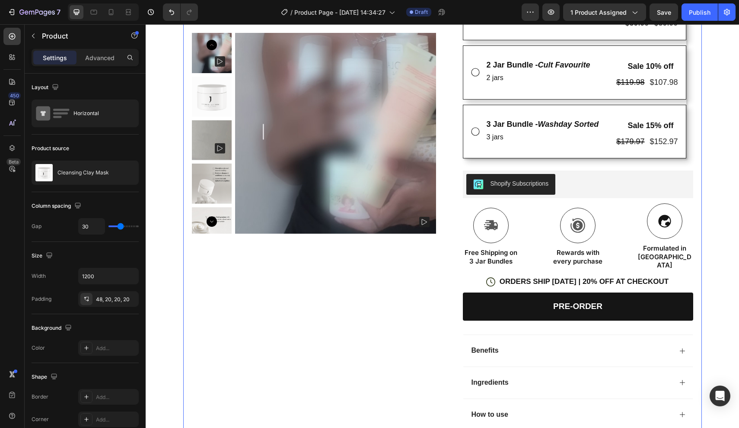
click at [400, 329] on div "Product Images Row" at bounding box center [314, 124] width 244 height 614
click at [668, 16] on div "Save" at bounding box center [664, 12] width 14 height 9
click at [661, 10] on span "Save" at bounding box center [664, 12] width 14 height 7
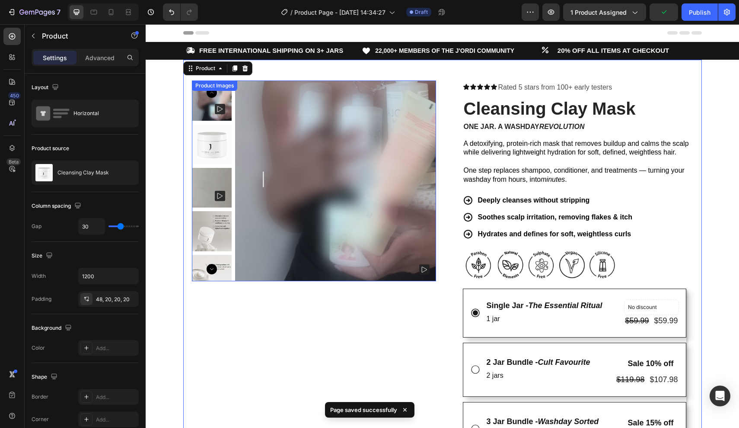
scroll to position [0, 0]
